Goal: Information Seeking & Learning: Learn about a topic

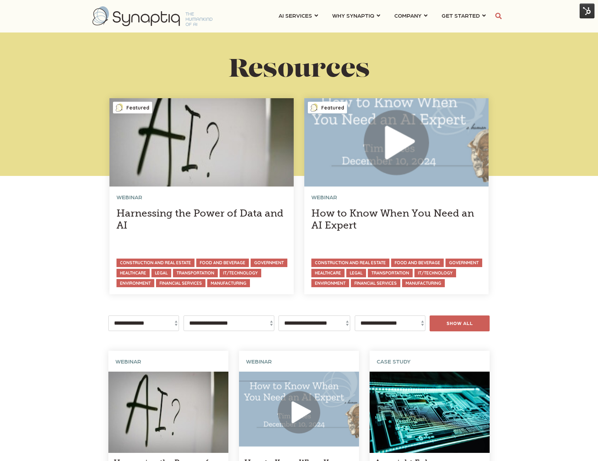
scroll to position [0, 3]
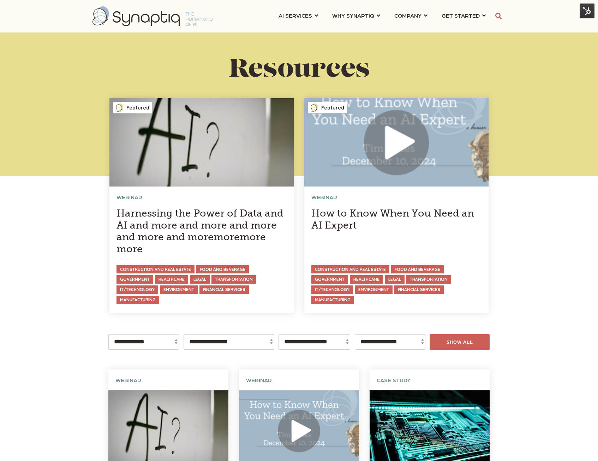
click at [412, 179] on link at bounding box center [396, 205] width 184 height 215
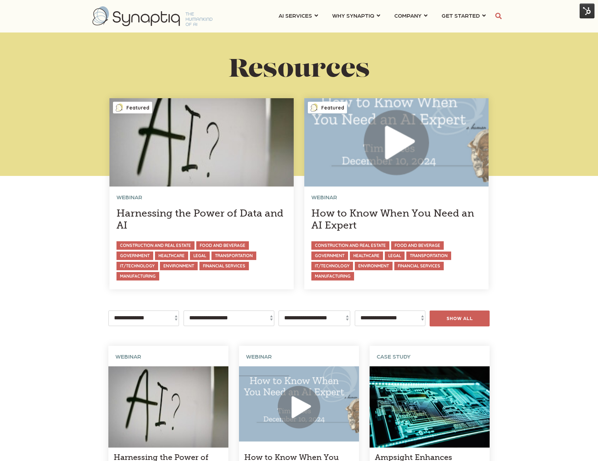
click at [208, 177] on link at bounding box center [201, 193] width 184 height 191
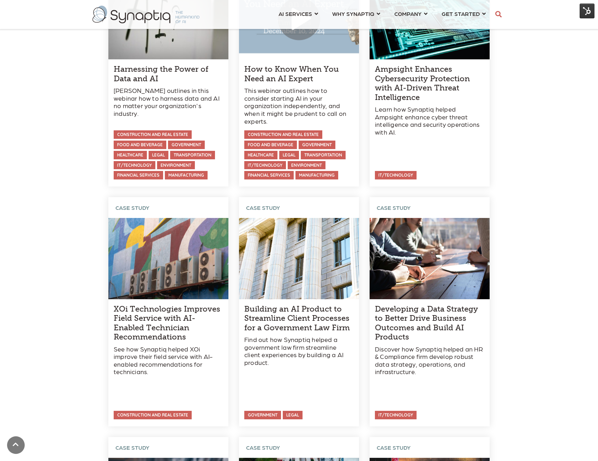
scroll to position [388, 0]
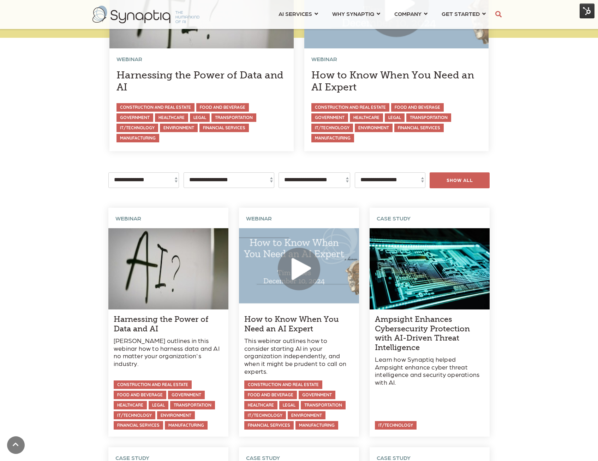
scroll to position [177, 0]
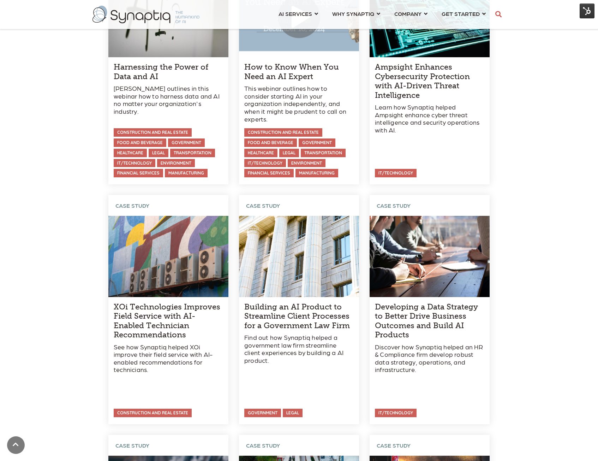
scroll to position [388, 0]
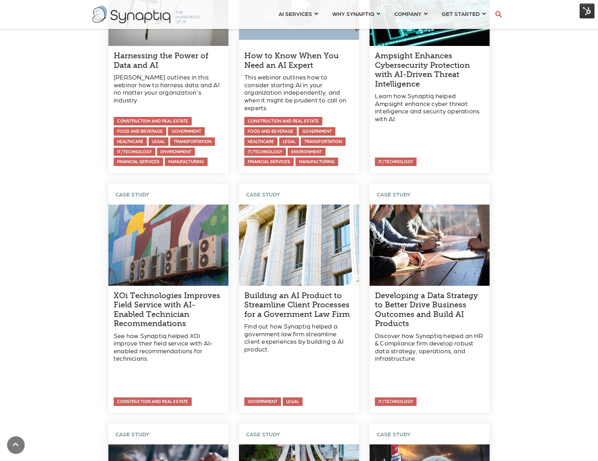
scroll to position [424, 0]
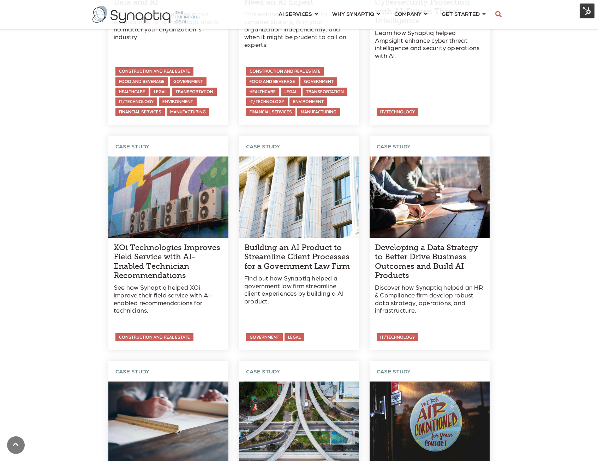
scroll to position [424, 0]
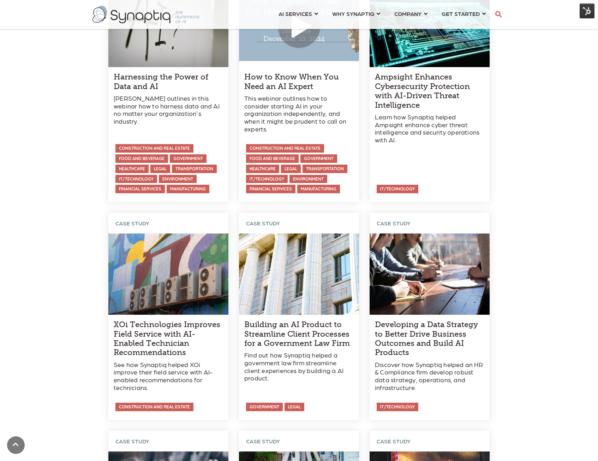
scroll to position [388, 0]
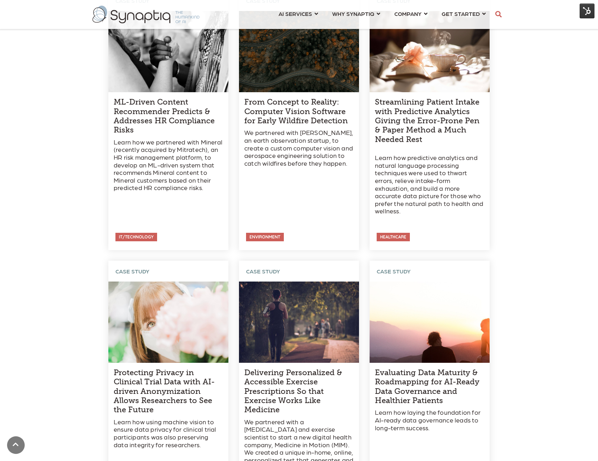
scroll to position [1342, 0]
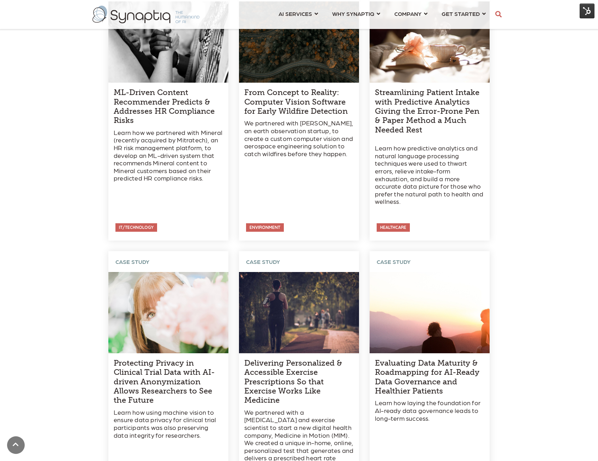
click at [587, 13] on img at bounding box center [587, 11] width 15 height 15
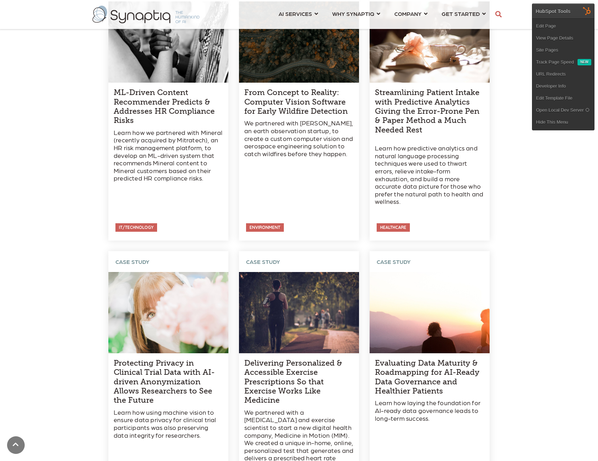
click at [558, 38] on link "View Page Details" at bounding box center [564, 38] width 62 height 12
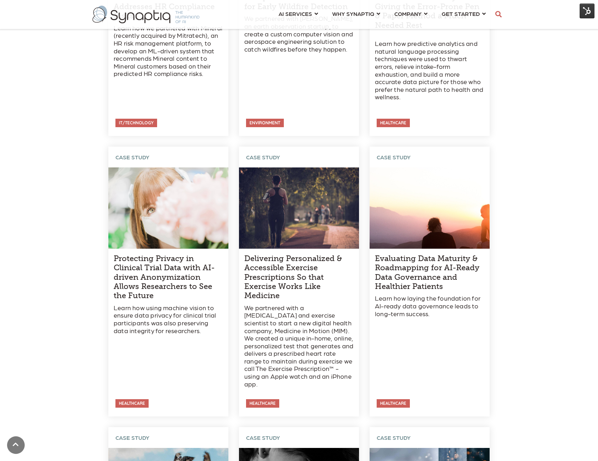
scroll to position [1448, 0]
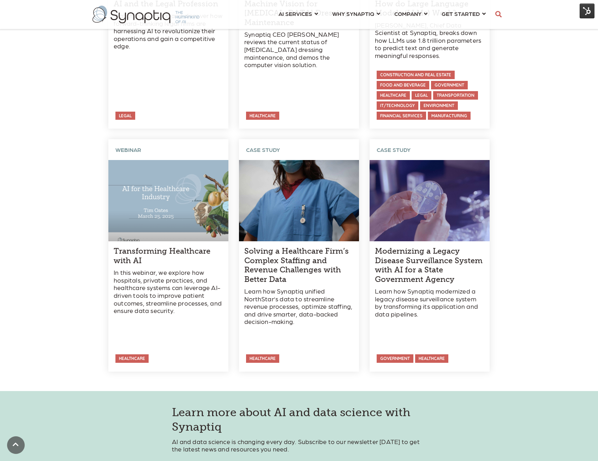
scroll to position [2719, 0]
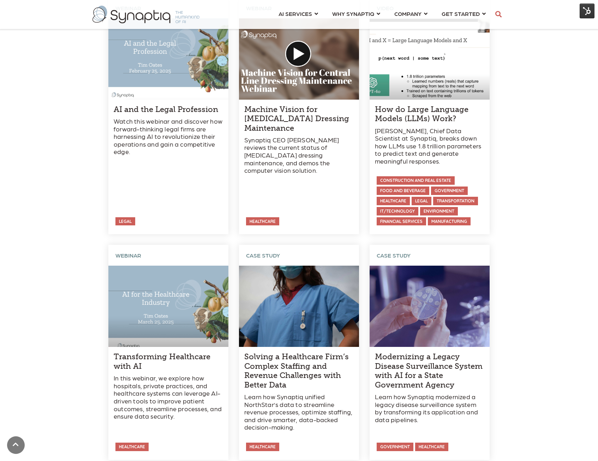
scroll to position [2578, 0]
